Goal: Task Accomplishment & Management: Use online tool/utility

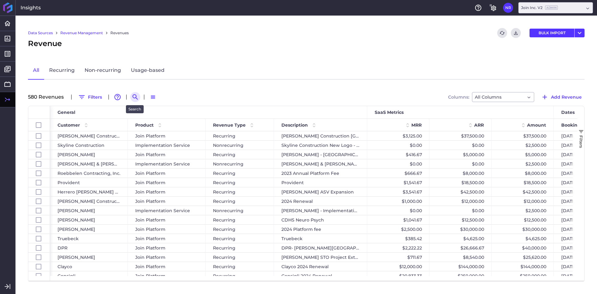
click at [131, 97] on icon "Search by" at bounding box center [134, 96] width 7 height 7
click at [164, 99] on input at bounding box center [166, 96] width 50 height 9
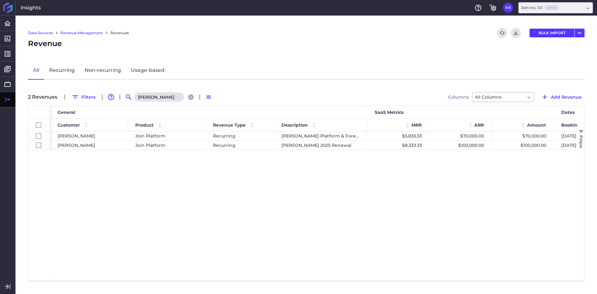
type input "[PERSON_NAME]"
drag, startPoint x: 195, startPoint y: 173, endPoint x: 226, endPoint y: 284, distance: 115.4
click at [195, 173] on div "[PERSON_NAME] Join Platform Recurring [PERSON_NAME] Platform & Forecasting $5,8…" at bounding box center [313, 203] width 527 height 145
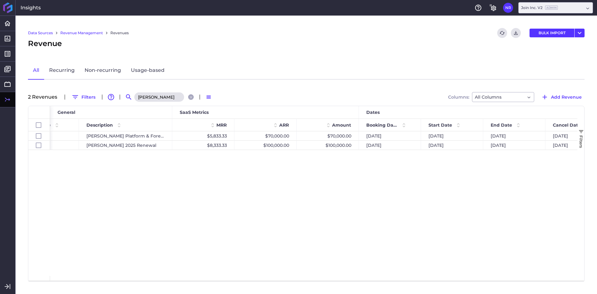
scroll to position [0, 196]
click at [344, 146] on div "$100,000.00" at bounding box center [326, 144] width 62 height 9
checkbox input "false"
checkbox input "true"
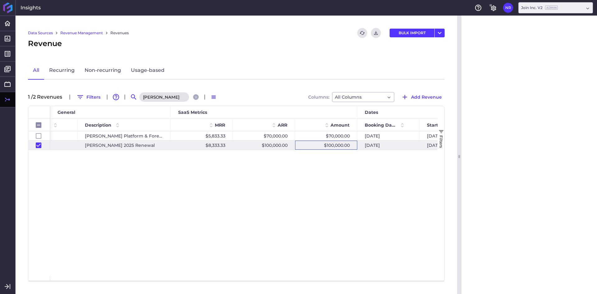
checkbox input "false"
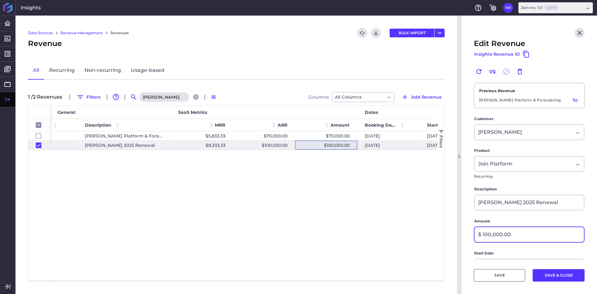
click at [505, 231] on input "$ 100,000.00" at bounding box center [528, 234] width 109 height 15
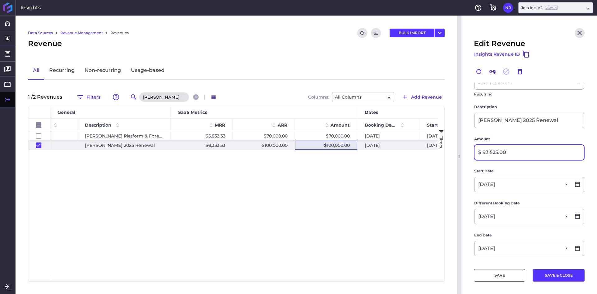
scroll to position [93, 0]
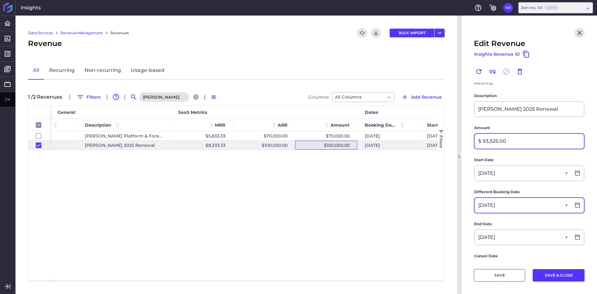
type input "$ 93,525.00"
click at [521, 206] on input "[DATE]" at bounding box center [522, 205] width 96 height 15
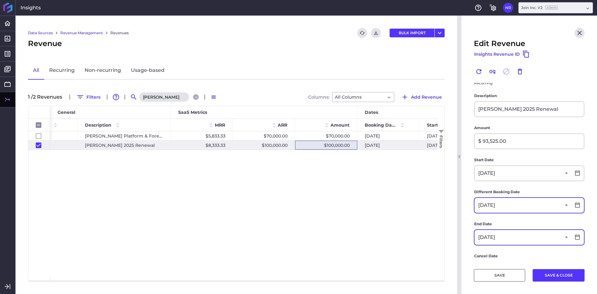
type input "[DATE]"
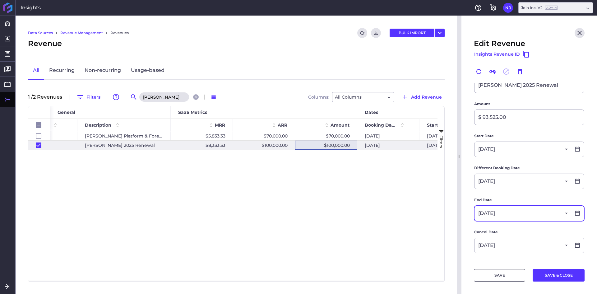
scroll to position [124, 0]
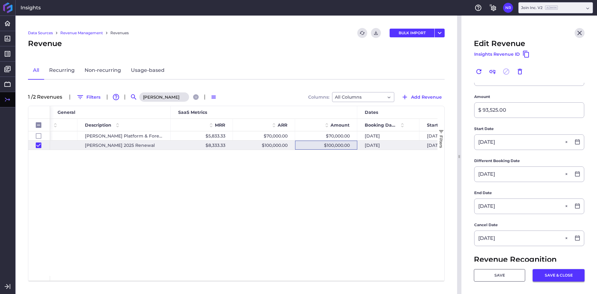
click at [550, 279] on button "SAVE & CLOSE" at bounding box center [558, 275] width 52 height 12
checkbox input "false"
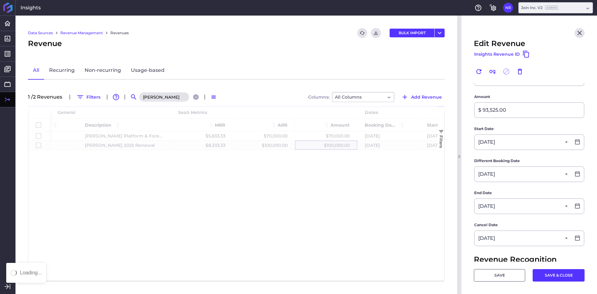
scroll to position [0, 0]
